Goal: Information Seeking & Learning: Learn about a topic

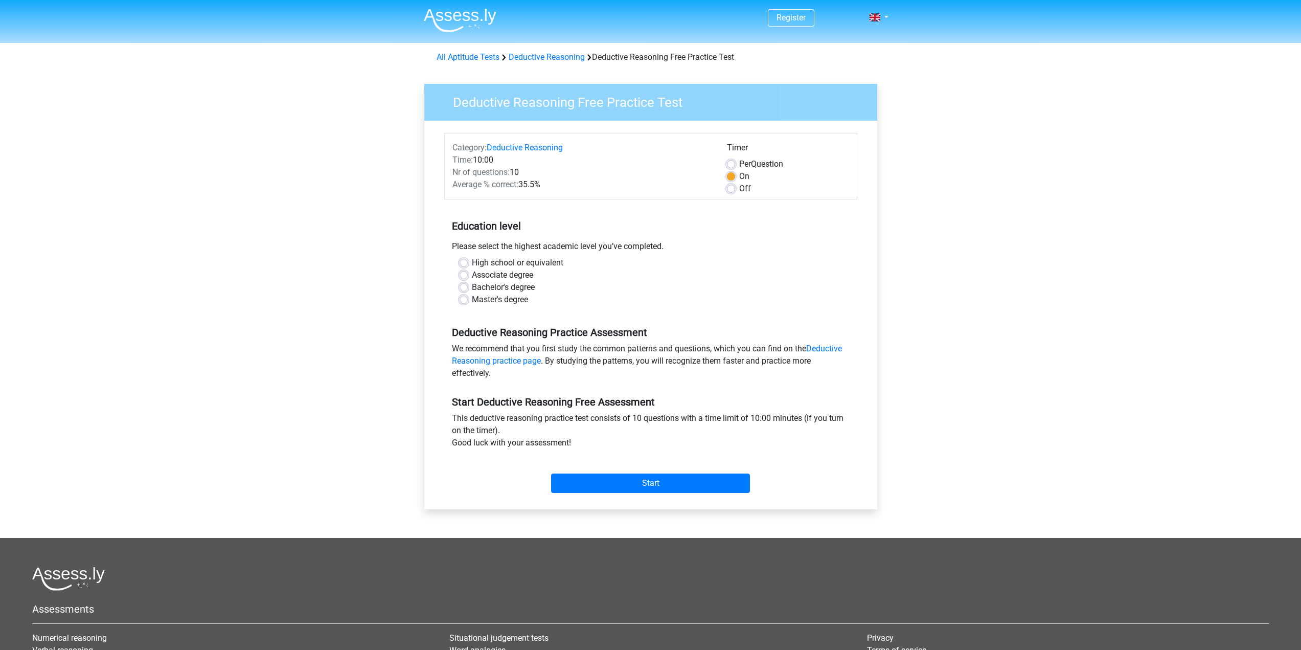
click at [509, 287] on label "Bachelor's degree" at bounding box center [503, 287] width 63 height 12
click at [468, 287] on input "Bachelor's degree" at bounding box center [464, 286] width 8 height 10
radio input "true"
click at [666, 488] on input "Start" at bounding box center [650, 483] width 199 height 19
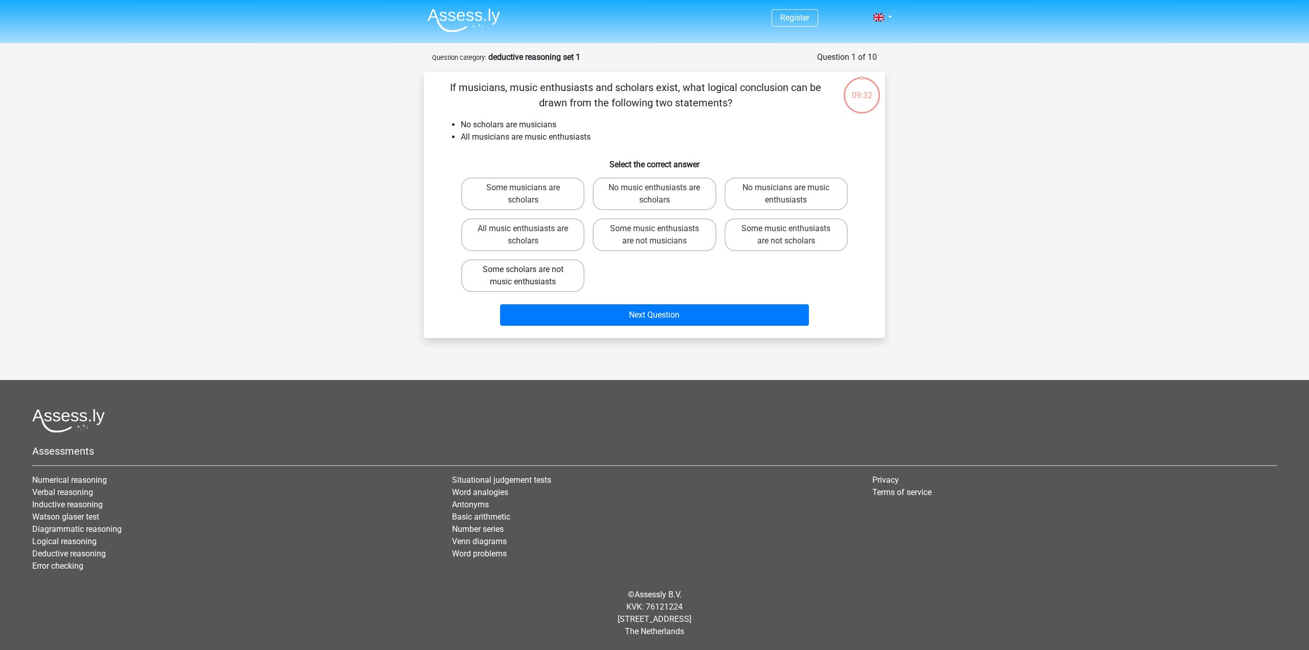
click at [528, 280] on label "Some scholars are not music enthusiasts" at bounding box center [522, 275] width 123 height 33
click at [528, 276] on input "Some scholars are not music enthusiasts" at bounding box center [526, 273] width 7 height 7
radio input "true"
click at [806, 240] on label "Some music enthusiasts are not scholars" at bounding box center [786, 234] width 123 height 33
click at [793, 235] on input "Some music enthusiasts are not scholars" at bounding box center [789, 232] width 7 height 7
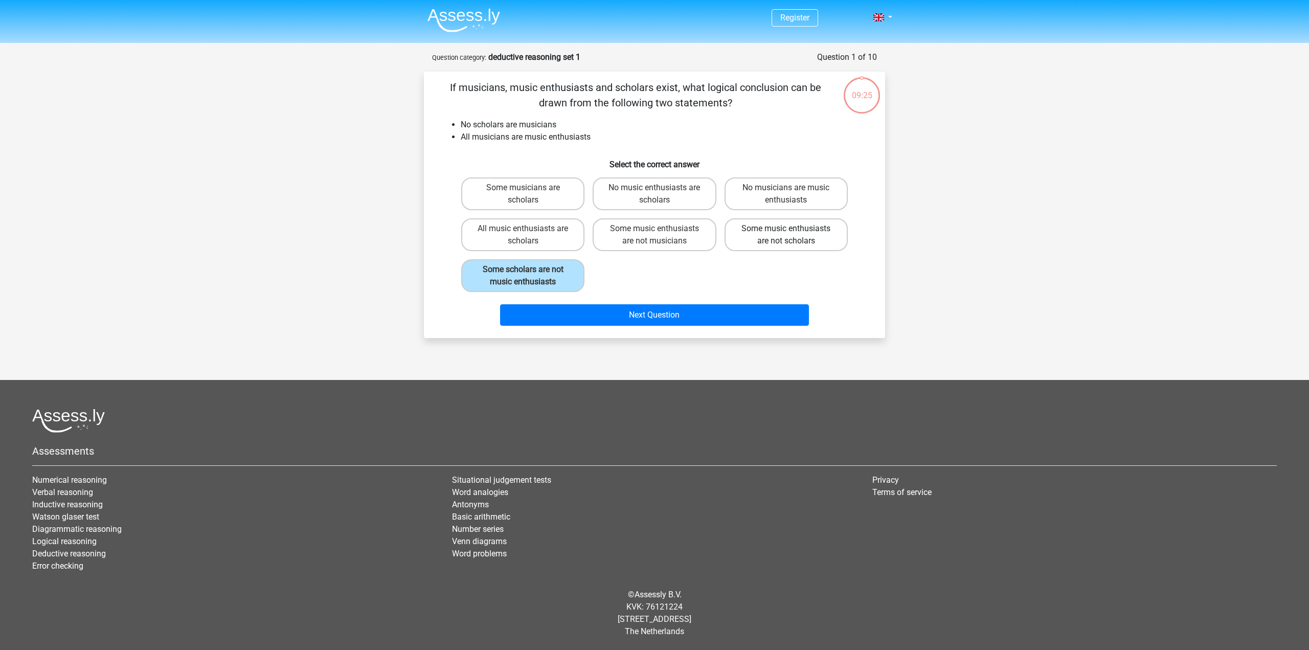
radio input "true"
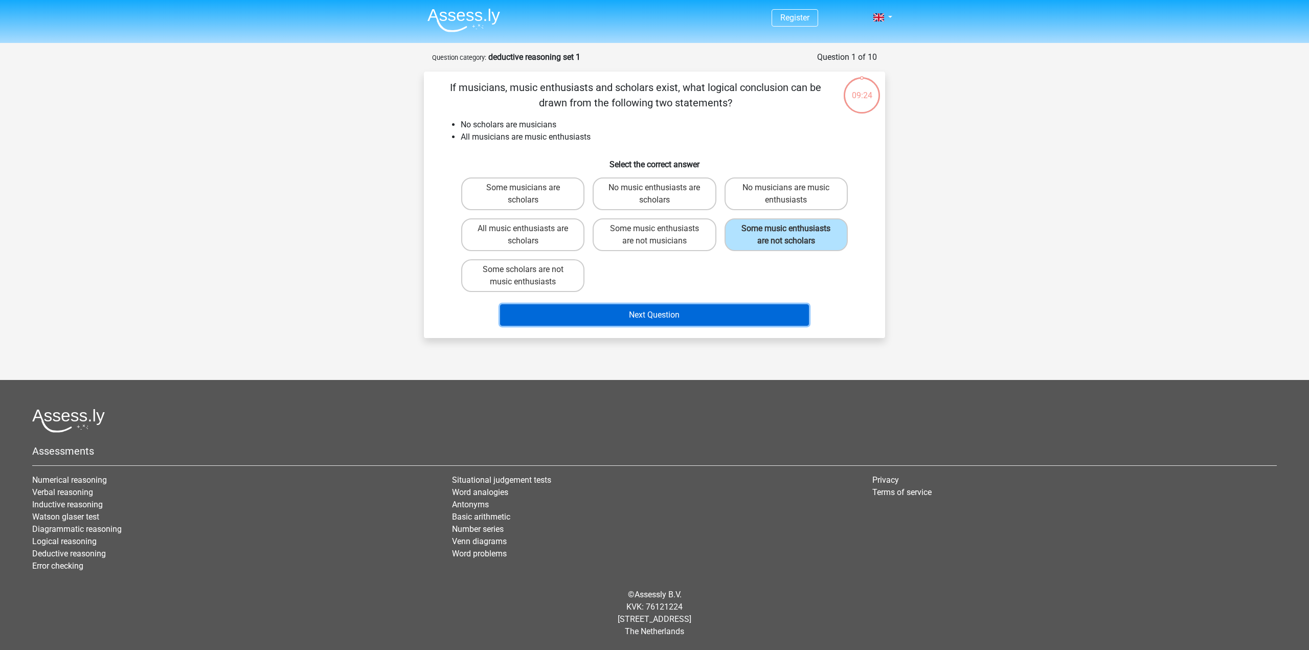
click at [697, 312] on button "Next Question" at bounding box center [654, 314] width 309 height 21
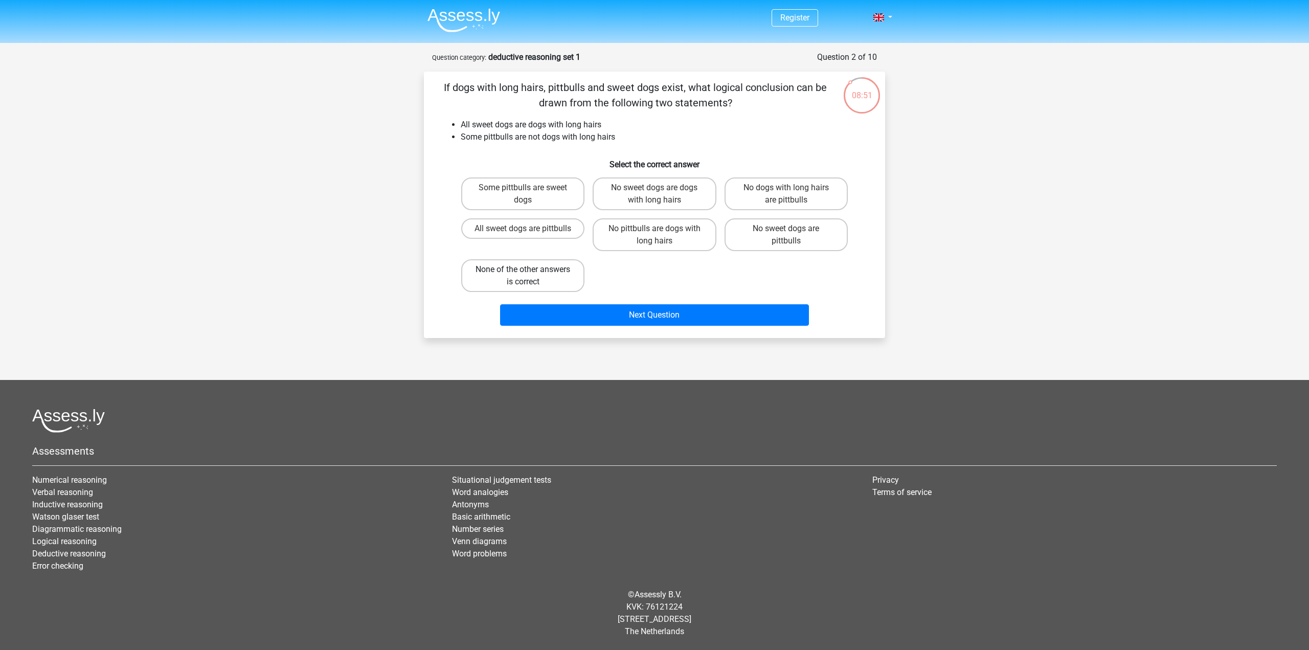
click at [529, 281] on label "None of the other answers is correct" at bounding box center [522, 275] width 123 height 33
click at [529, 276] on input "None of the other answers is correct" at bounding box center [526, 273] width 7 height 7
radio input "true"
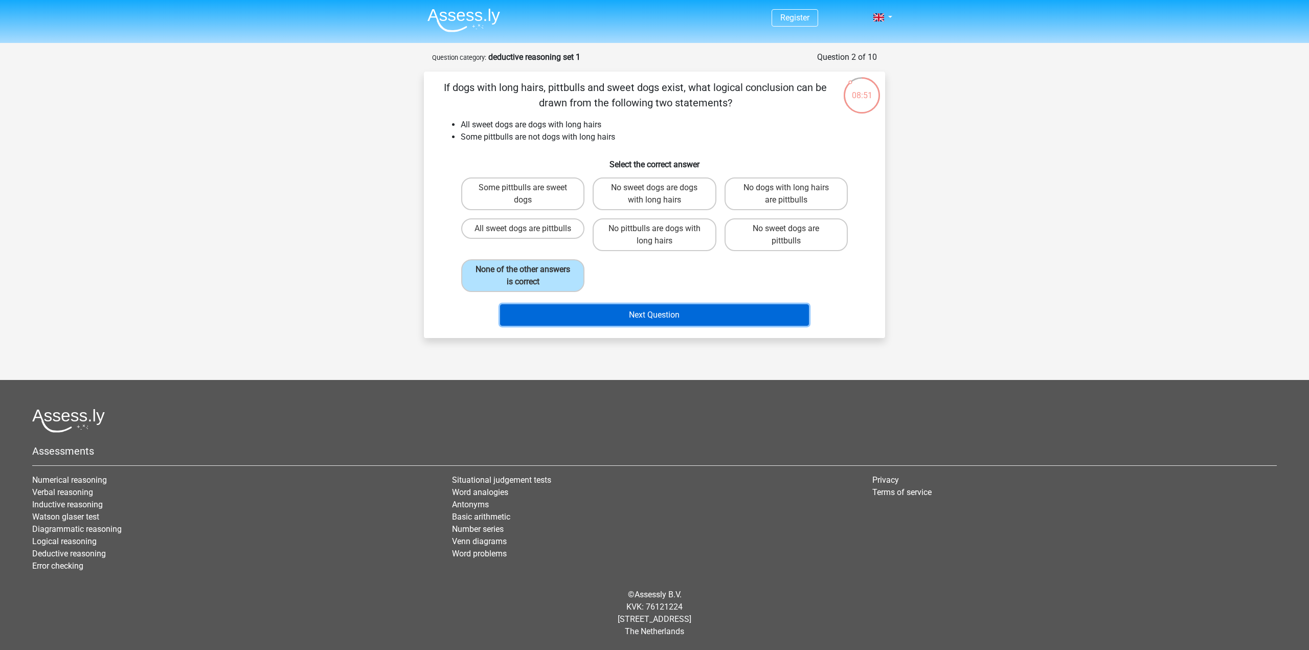
click at [698, 318] on button "Next Question" at bounding box center [654, 314] width 309 height 21
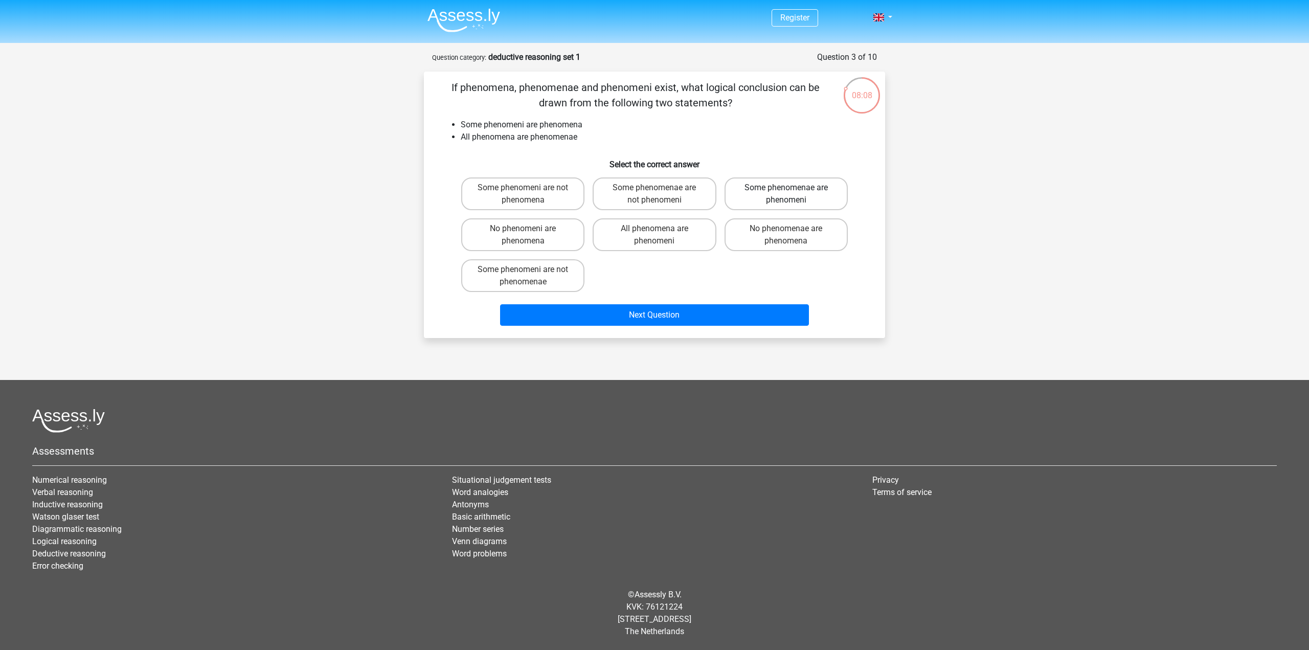
click at [813, 196] on label "Some phenomenae are phenomeni" at bounding box center [786, 193] width 123 height 33
click at [793, 194] on input "Some phenomenae are phenomeni" at bounding box center [789, 191] width 7 height 7
radio input "true"
click at [541, 283] on label "Some phenomeni are not phenomenae" at bounding box center [522, 275] width 123 height 33
click at [530, 276] on input "Some phenomeni are not phenomenae" at bounding box center [526, 273] width 7 height 7
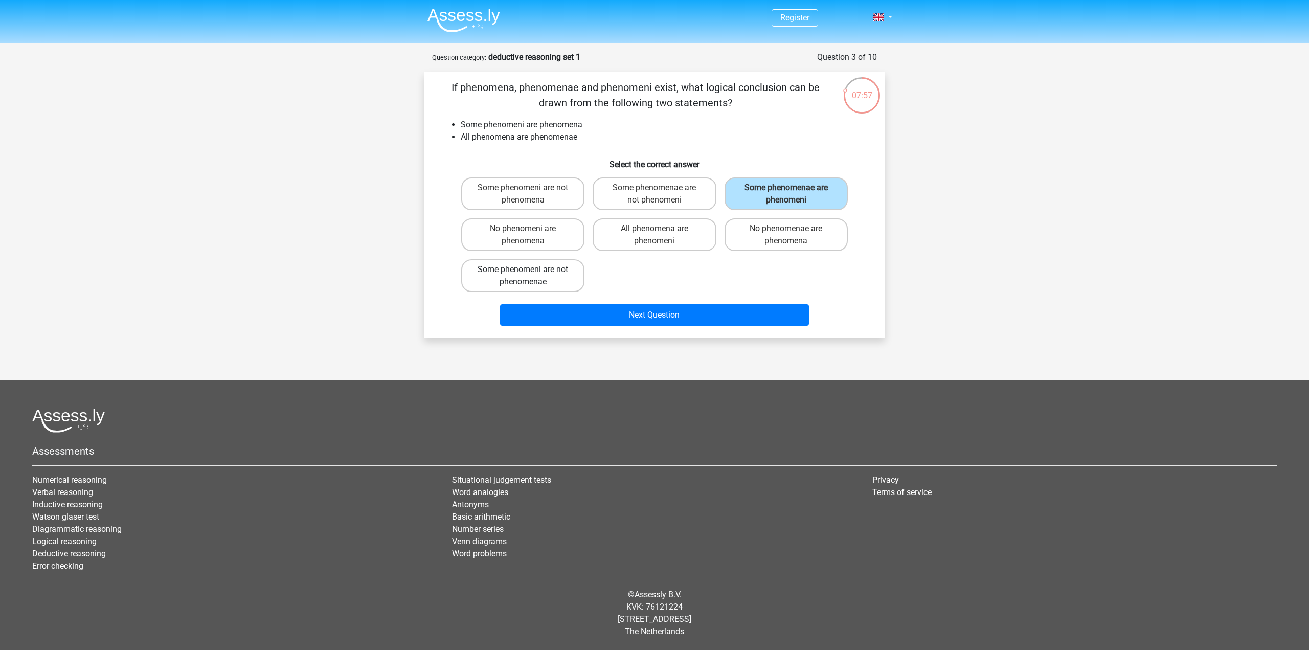
radio input "true"
click at [809, 201] on label "Some phenomenae are phenomeni" at bounding box center [786, 193] width 123 height 33
click at [793, 194] on input "Some phenomenae are phenomeni" at bounding box center [789, 191] width 7 height 7
radio input "true"
